Goal: Information Seeking & Learning: Learn about a topic

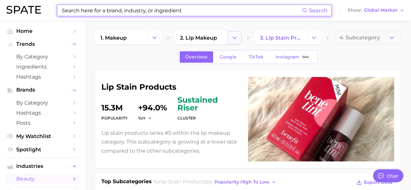
click at [229, 37] on button "Change Category" at bounding box center [235, 37] width 14 height 13
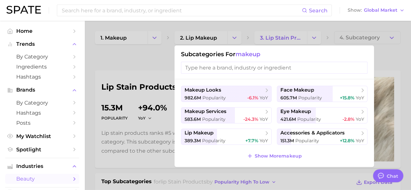
click at [209, 36] on div at bounding box center [205, 95] width 411 height 190
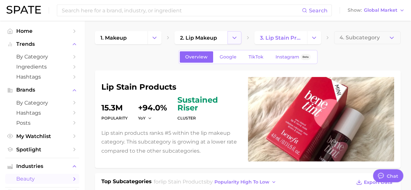
click at [229, 38] on button "Change Category" at bounding box center [235, 37] width 14 height 13
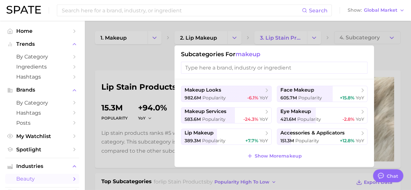
click at [231, 69] on input "search" at bounding box center [274, 68] width 187 height 12
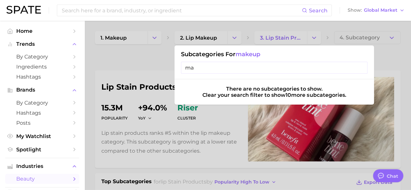
type input "m"
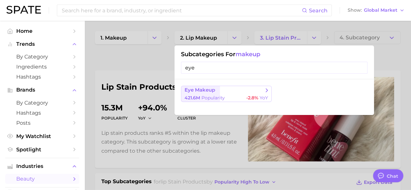
type input "eye"
click at [226, 93] on button "eye makeup 421.6m Popularity -2.8% YoY" at bounding box center [226, 94] width 91 height 16
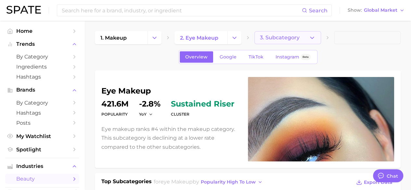
click at [315, 41] on button "3. Subcategory" at bounding box center [288, 37] width 67 height 13
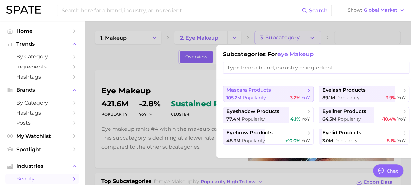
click at [280, 92] on span "mascara products" at bounding box center [266, 90] width 79 height 7
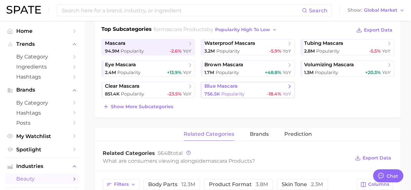
scroll to position [153, 0]
click at [163, 104] on span "Show more subcategories" at bounding box center [142, 107] width 62 height 6
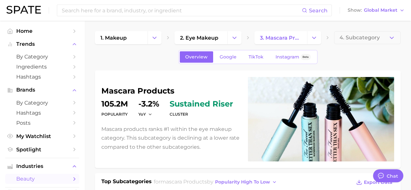
scroll to position [1, 0]
